Goal: Task Accomplishment & Management: Use online tool/utility

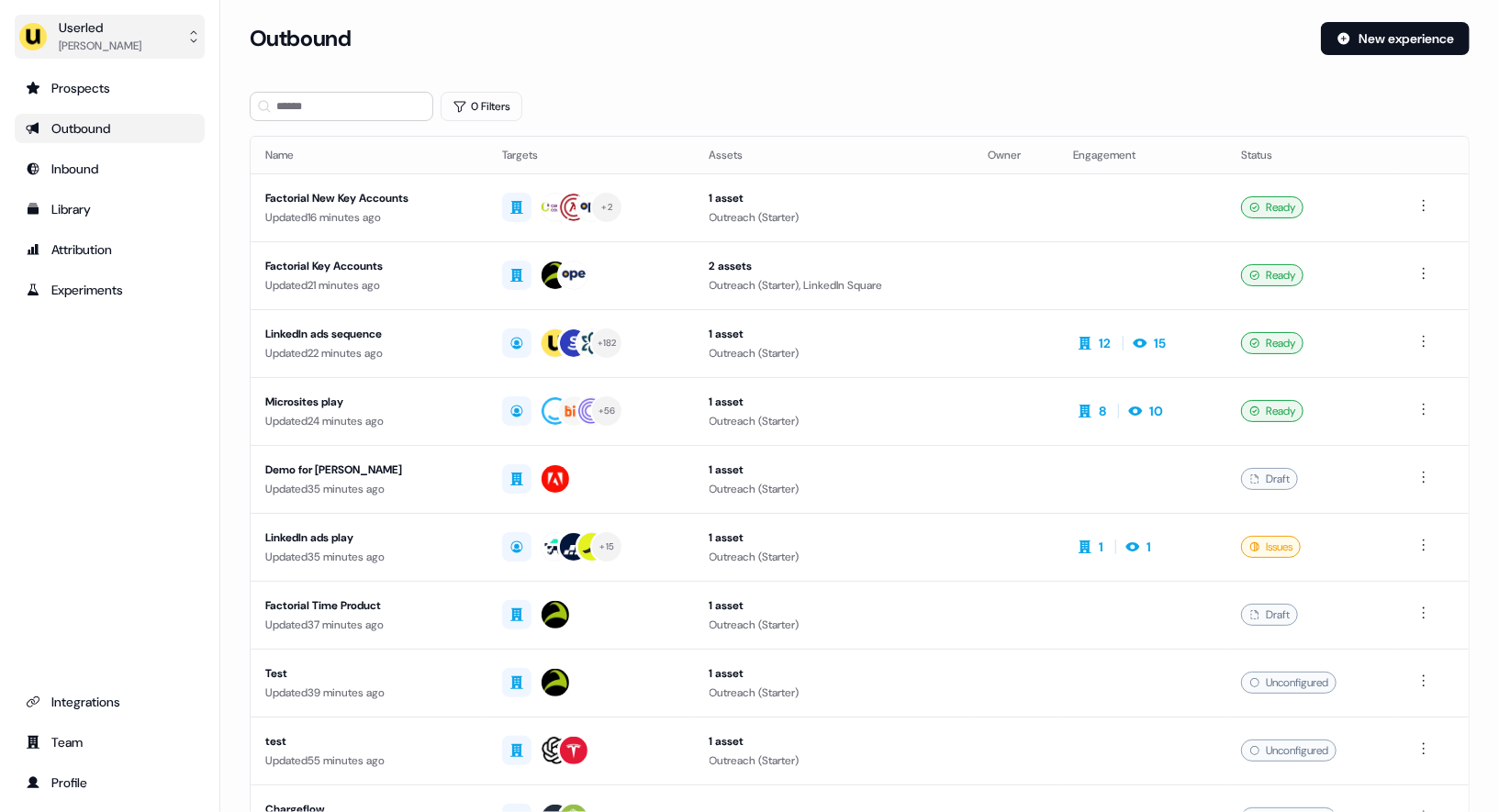
click at [108, 32] on div "Userled" at bounding box center [100, 28] width 83 height 18
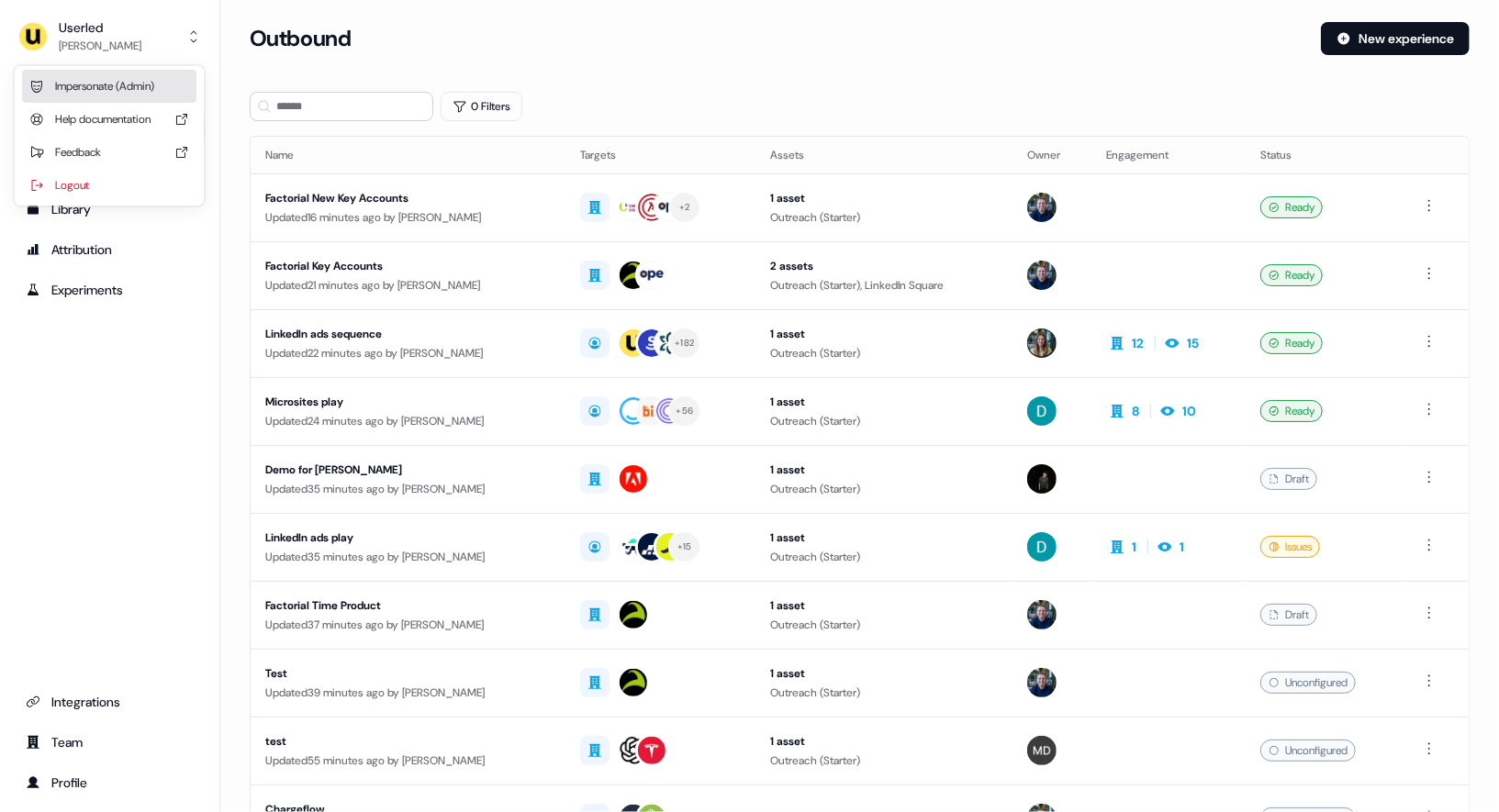
click at [125, 87] on div "Impersonate (Admin)" at bounding box center [109, 87] width 174 height 33
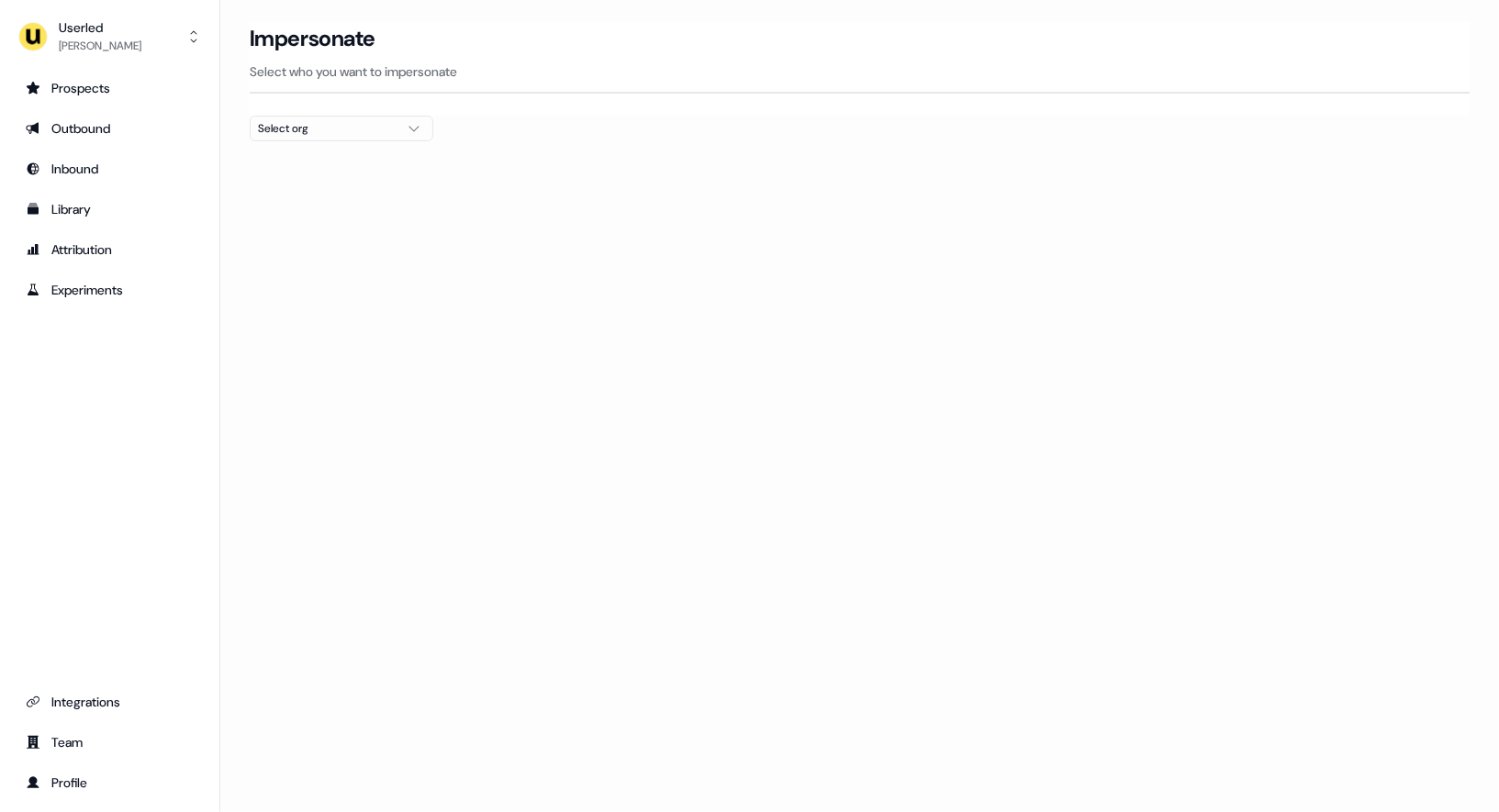
click at [266, 133] on div "Select org" at bounding box center [327, 129] width 138 height 18
type input "***"
click at [387, 190] on div "ADvendio" at bounding box center [341, 193] width 181 height 29
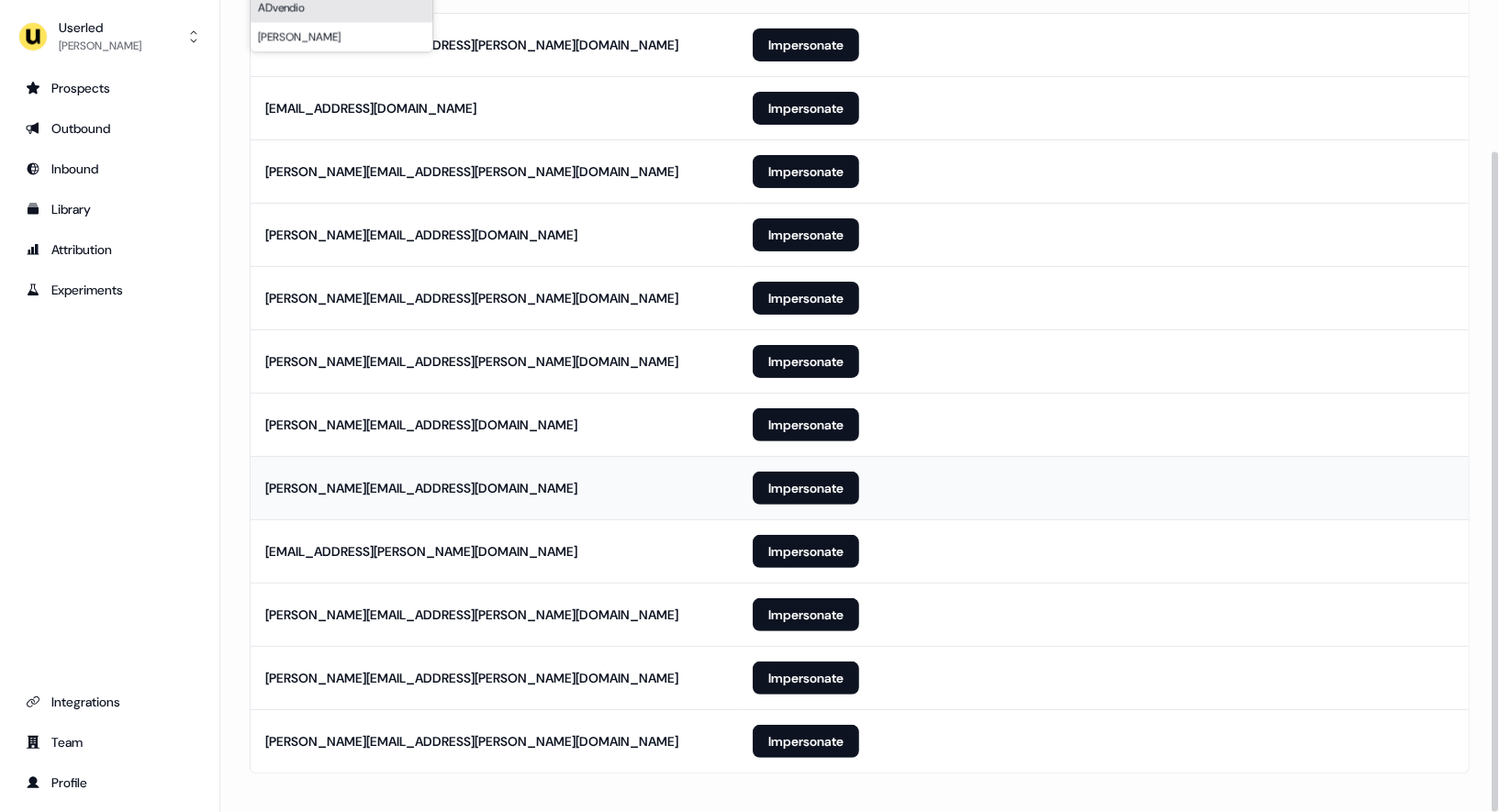
scroll to position [185, 0]
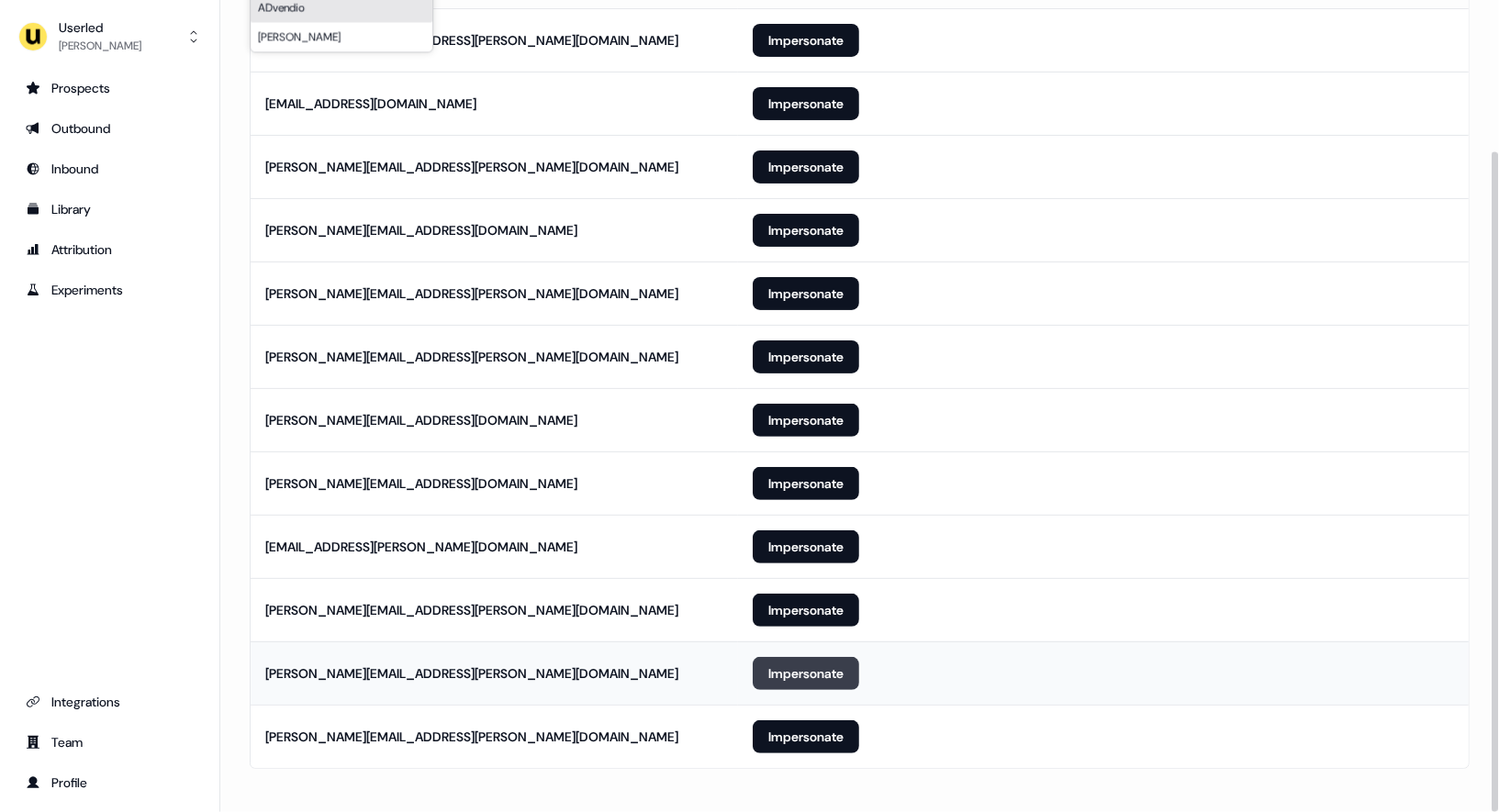
click at [808, 659] on button "Impersonate" at bounding box center [806, 674] width 107 height 33
